Goal: Find specific page/section: Find specific page/section

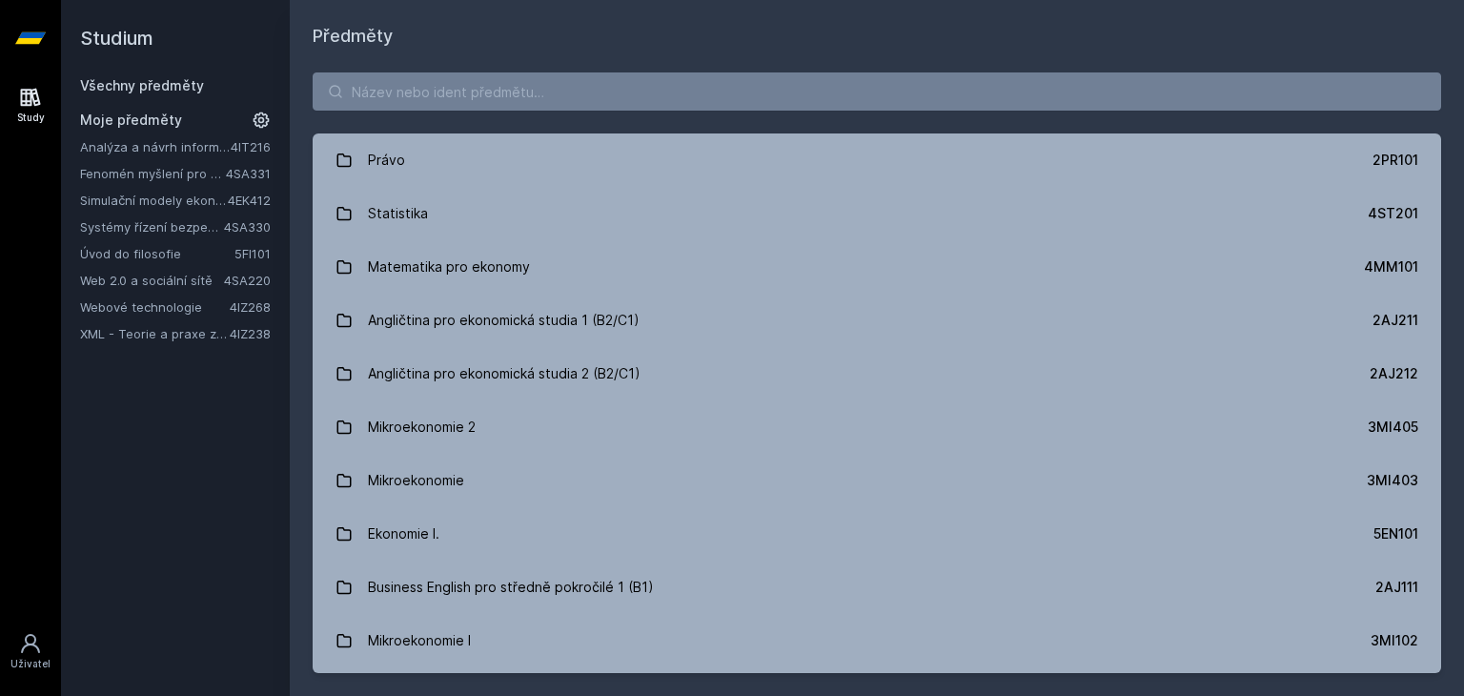
click at [136, 302] on link "Webové technologie" at bounding box center [155, 306] width 150 height 19
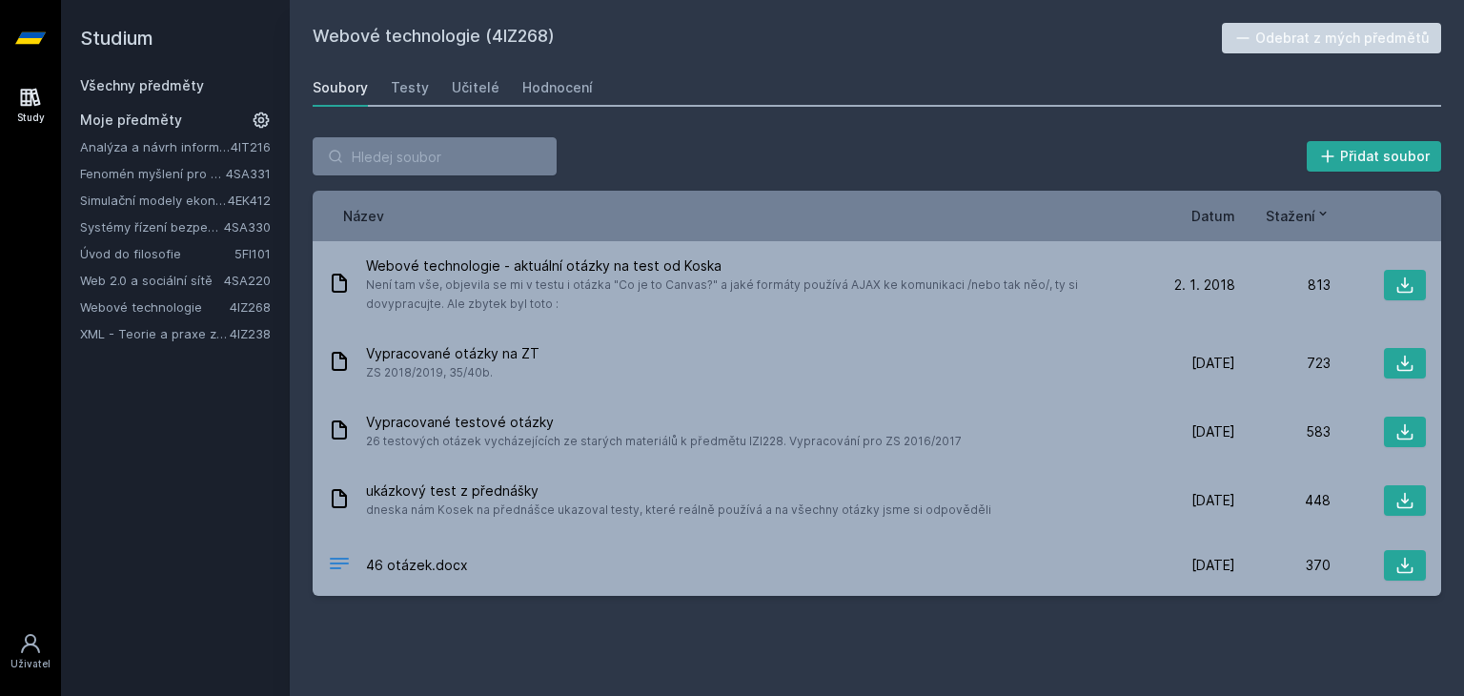
click at [492, 81] on div "Soubory Testy Učitelé Hodnocení" at bounding box center [877, 88] width 1128 height 38
click at [473, 85] on div "Učitelé" at bounding box center [476, 87] width 48 height 19
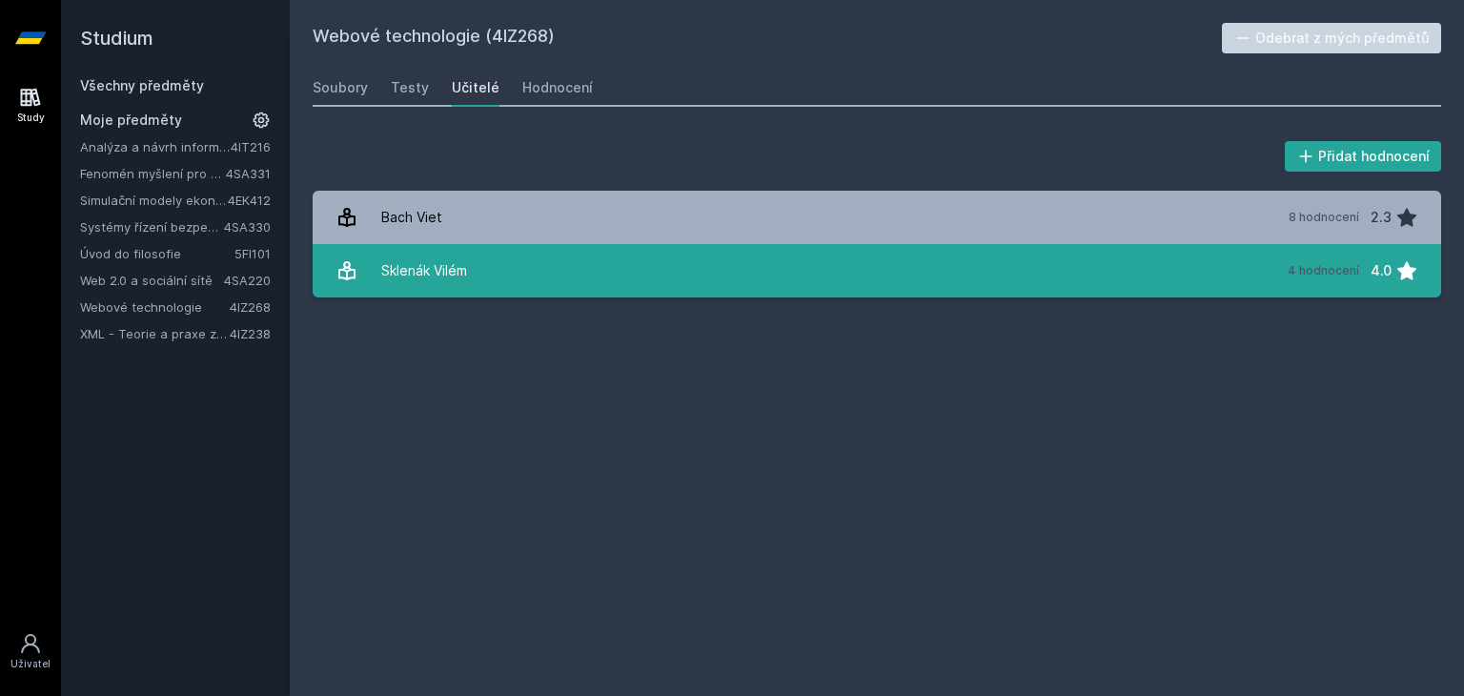
click at [419, 257] on div "Sklenák Vilém" at bounding box center [424, 271] width 86 height 38
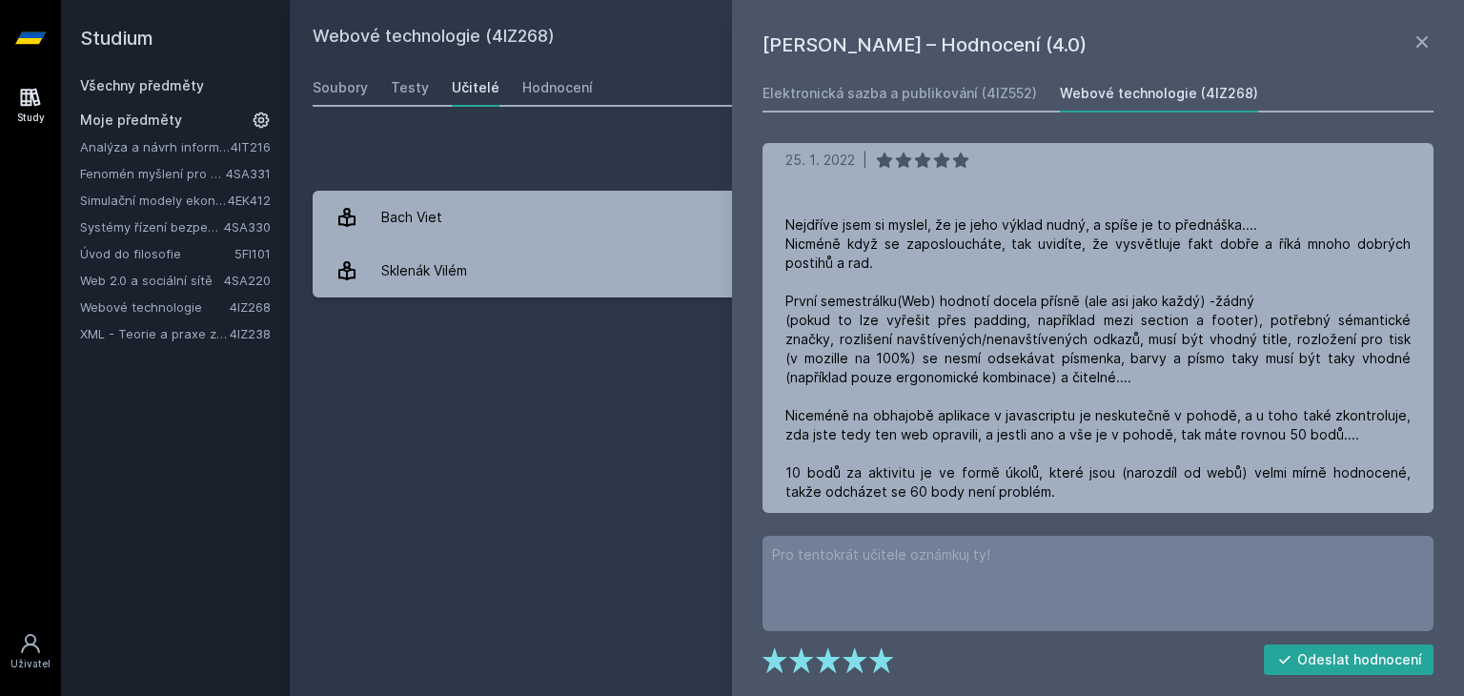
scroll to position [354, 0]
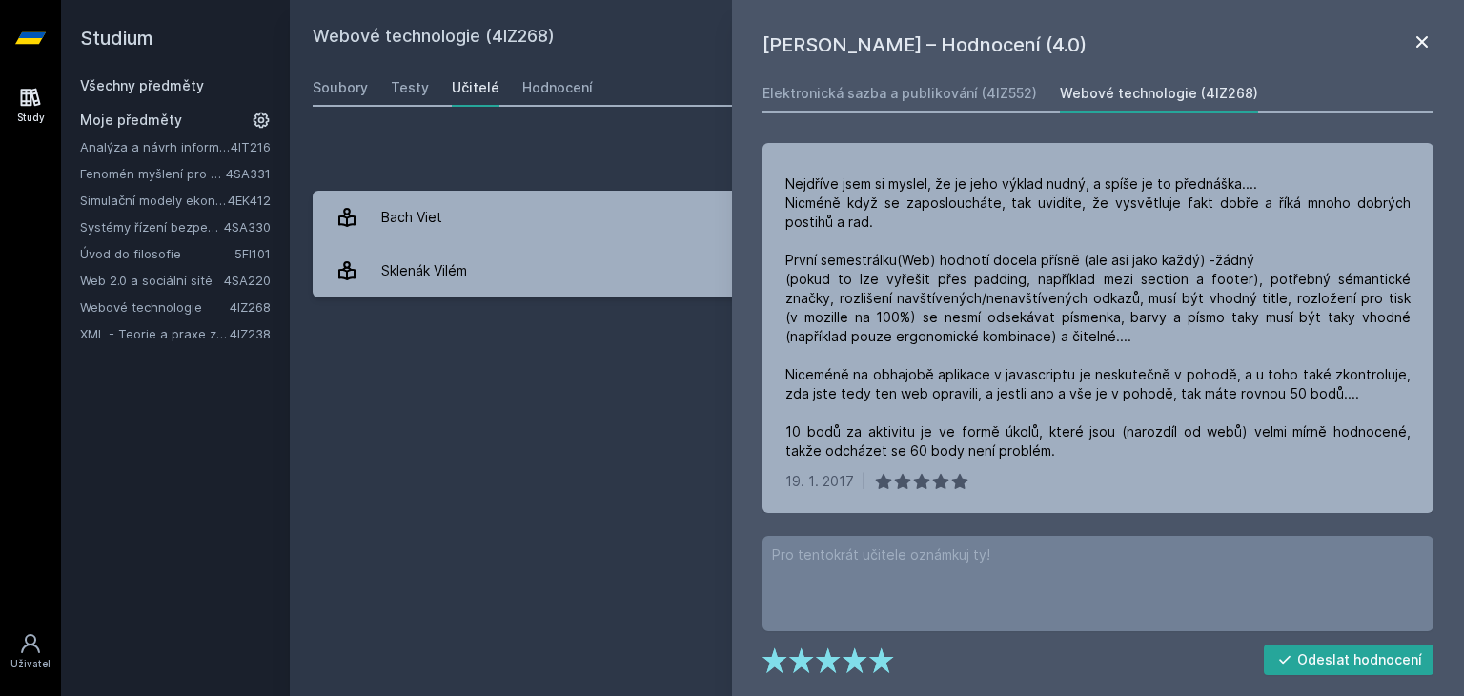
click at [1424, 40] on icon at bounding box center [1421, 41] width 11 height 11
